Goal: Task Accomplishment & Management: Manage account settings

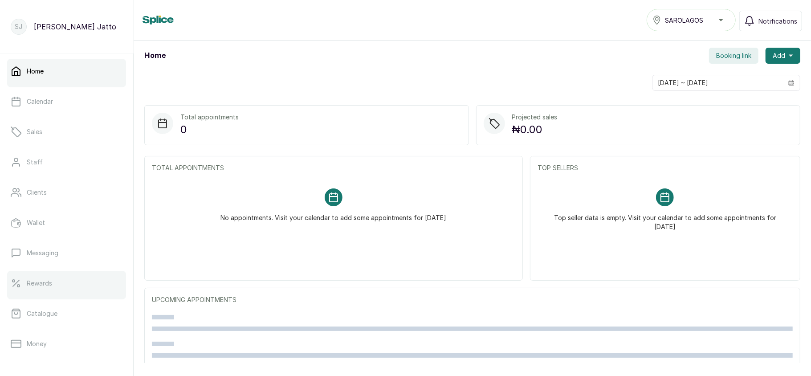
scroll to position [129, 0]
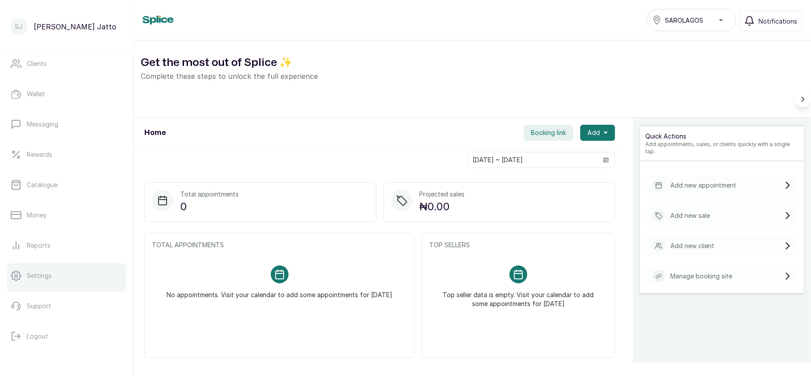
click at [33, 279] on p "Settings" at bounding box center [39, 275] width 25 height 9
